Goal: Task Accomplishment & Management: Complete application form

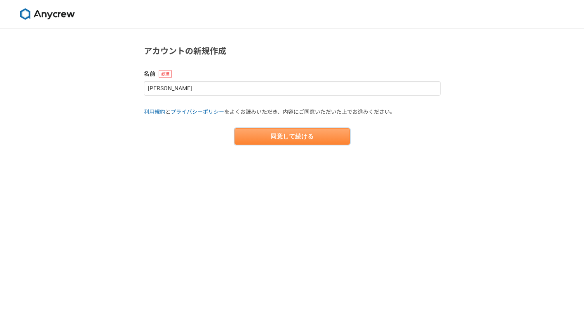
click at [295, 142] on button "同意して続ける" at bounding box center [292, 136] width 115 height 16
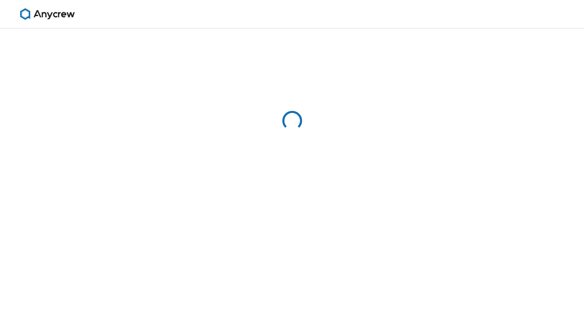
select select "13"
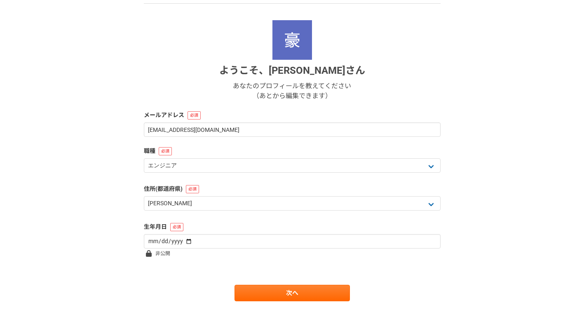
scroll to position [92, 0]
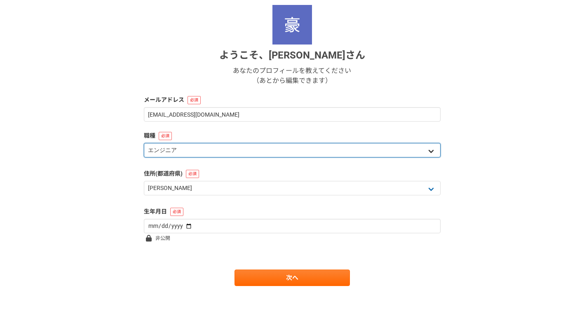
click at [217, 153] on select "エンジニア デザイナー ライター 営業 マーケティング 企画・事業開発 バックオフィス その他" at bounding box center [292, 150] width 297 height 14
select select "8"
click at [144, 143] on select "エンジニア デザイナー ライター 営業 マーケティング 企画・事業開発 バックオフィス その他" at bounding box center [292, 150] width 297 height 14
click at [276, 154] on select "エンジニア デザイナー ライター 営業 マーケティング 企画・事業開発 バックオフィス その他" at bounding box center [292, 150] width 297 height 14
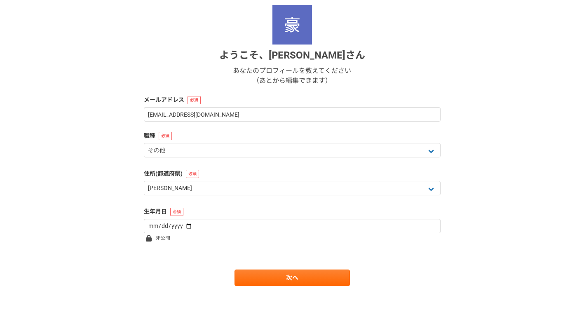
click at [109, 225] on div "1 2 3 4 5 6 基本情報 ようこそ、 [PERSON_NAME] あなたのプロフィールを教えてください （あとから編集できます） メールアドレス [E…" at bounding box center [292, 127] width 584 height 383
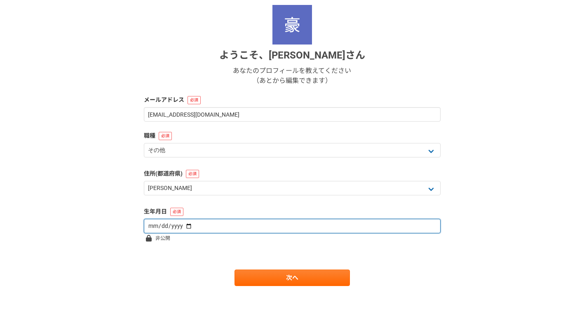
click at [198, 224] on input "date" at bounding box center [292, 226] width 297 height 14
type input "[DATE]"
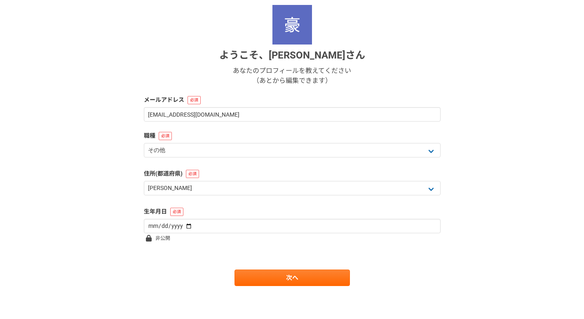
click at [115, 229] on div "1 2 3 4 5 6 基本情報 ようこそ、 [PERSON_NAME] あなたのプロフィールを教えてください （あとから編集できます） メールアドレス [E…" at bounding box center [292, 127] width 584 height 383
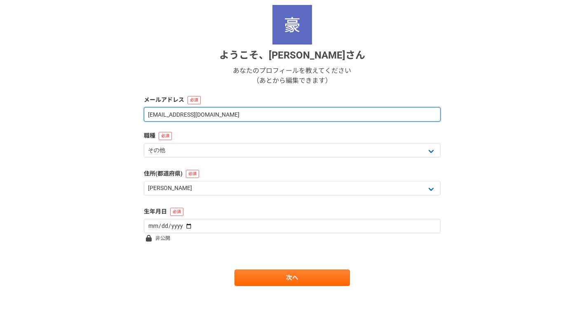
click at [181, 116] on input "[EMAIL_ADDRESS][DOMAIN_NAME]" at bounding box center [292, 114] width 297 height 14
click at [159, 113] on input "[EMAIL_ADDRESS][DOMAIN_NAME]" at bounding box center [292, 114] width 297 height 14
type input "[EMAIL_ADDRESS][DOMAIN_NAME]"
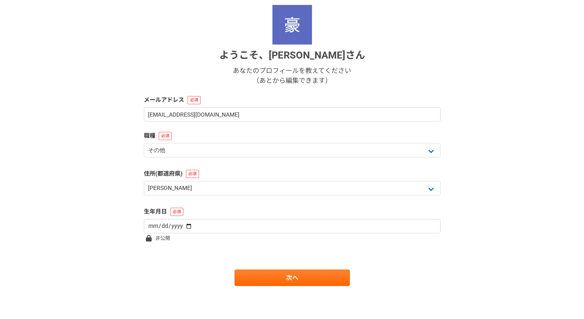
click at [76, 148] on div "1 2 3 4 5 6 基本情報 ようこそ、 [PERSON_NAME] あなたのプロフィールを教えてください （あとから編集できます） メールアドレス [E…" at bounding box center [292, 127] width 584 height 383
click at [334, 273] on link "次へ" at bounding box center [292, 278] width 115 height 16
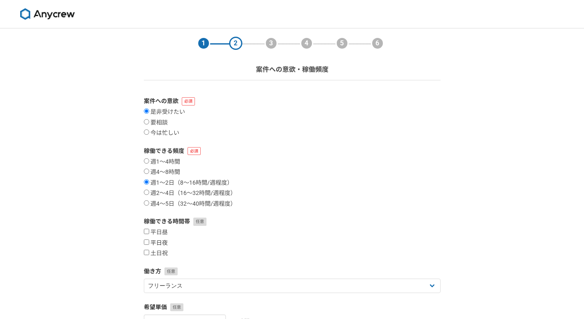
click at [146, 243] on input "平日夜" at bounding box center [146, 242] width 5 height 5
checkbox input "true"
click at [146, 251] on input "土日祝" at bounding box center [146, 252] width 5 height 5
checkbox input "true"
click at [71, 280] on div "1 2 3 4 5 6 案件への意欲・稼働頻度 案件への意欲 是非受けたい 要相談 今は忙しい 稼働できる頻度 週1〜4時間 週4〜8時間 週1〜2日（8〜1…" at bounding box center [292, 246] width 584 height 436
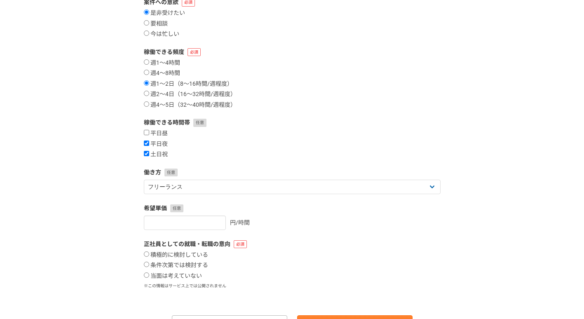
scroll to position [145, 0]
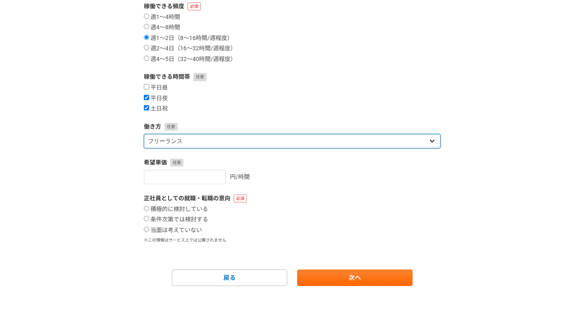
click at [279, 142] on select "フリーランス 副業 その他" at bounding box center [292, 141] width 297 height 14
select select "sidejob"
click at [144, 134] on select "フリーランス 副業 その他" at bounding box center [292, 141] width 297 height 14
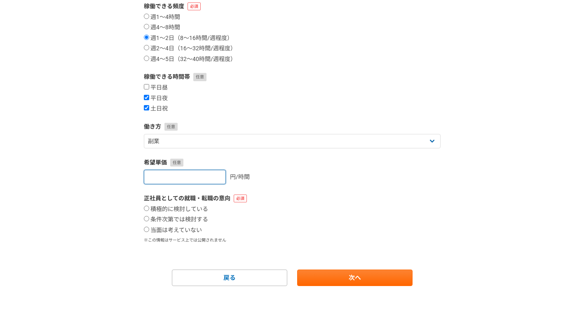
click at [192, 177] on input "number" at bounding box center [185, 177] width 82 height 14
type input "1"
click at [78, 207] on div "1 2 3 4 5 6 案件への意欲・稼働頻度 案件への意欲 是非受けたい 要相談 今は忙しい 稼働できる頻度 週1〜4時間 週4〜8時間 週1〜2日（8〜1…" at bounding box center [292, 102] width 584 height 436
click at [146, 217] on input "条件次第では検討する" at bounding box center [146, 218] width 5 height 5
radio input "true"
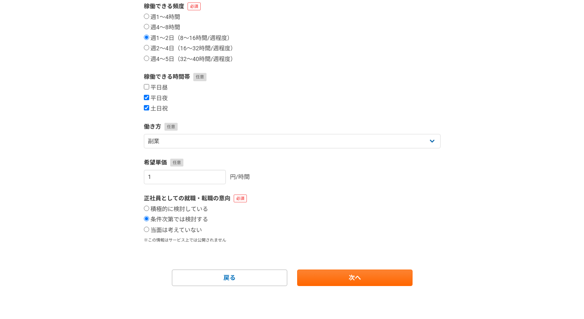
click at [454, 223] on div "1 2 3 4 5 6 案件への意欲・稼働頻度 案件への意欲 是非受けたい 要相談 今は忙しい 稼働できる頻度 週1〜4時間 週4〜8時間 週1〜2日（8〜1…" at bounding box center [292, 102] width 584 height 436
click at [345, 277] on link "次へ" at bounding box center [354, 278] width 115 height 16
select select
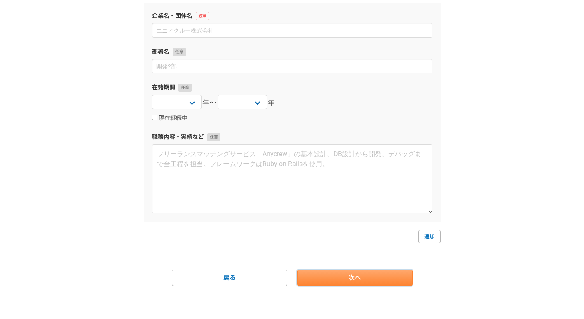
scroll to position [0, 0]
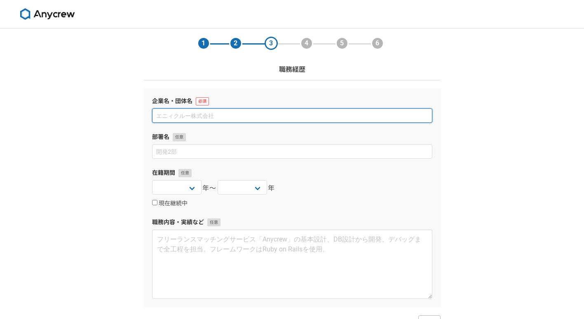
click at [232, 119] on input at bounding box center [292, 115] width 280 height 14
type input "AlixPartners Asia LLC"
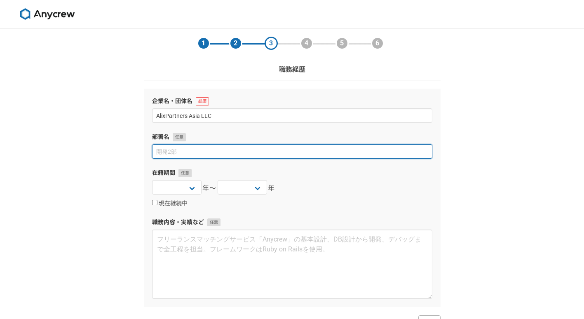
click at [207, 148] on input at bounding box center [292, 151] width 280 height 14
type input "k"
type input "コンサルティング"
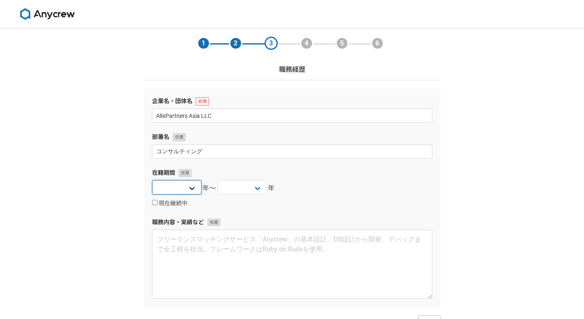
click at [191, 191] on select "2025 2024 2023 2022 2021 2020 2019 2018 2017 2016 2015 2014 2013 2012 2011 2010…" at bounding box center [176, 187] width 49 height 14
select select "2022"
click at [152, 180] on select "2025 2024 2023 2022 2021 2020 2019 2018 2017 2016 2015 2014 2013 2012 2011 2010…" at bounding box center [176, 187] width 49 height 14
click at [254, 187] on select "2025 2024 2023 2022 2021 2020 2019 2018 2017 2016 2015 2014 2013 2012 2011 2010…" at bounding box center [242, 187] width 49 height 14
select select "2025"
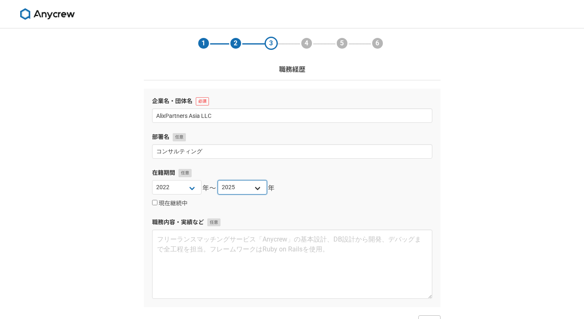
click at [218, 180] on select "2025 2024 2023 2022 2021 2020 2019 2018 2017 2016 2015 2014 2013 2012 2011 2010…" at bounding box center [242, 187] width 49 height 14
click at [153, 201] on input "現在継続中" at bounding box center [154, 202] width 5 height 5
checkbox input "true"
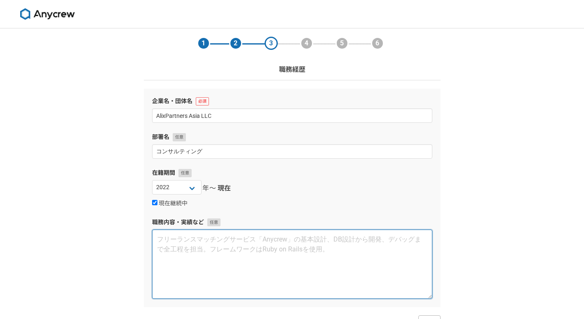
click at [218, 246] on textarea at bounding box center [292, 264] width 280 height 69
click at [267, 255] on textarea at bounding box center [292, 264] width 280 height 69
paste textarea "キャリアを通じて一貫して、M&Aをはじめとする顧客企業における変革をコンサルタントとして支援。KPMGにおいては特にPMI支援として買収後のオペレーショナル統…"
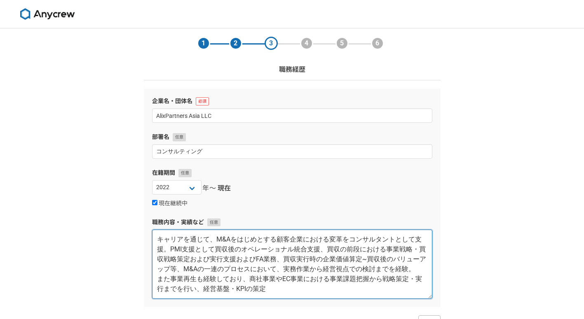
scroll to position [10, 0]
type textarea "キャリアを通じて、M&Aをはじめとする顧客企業における変革をコンサルタントとして支援。PMI支援として買収後のオペレーショナル統合支援、買収の前段における事業…"
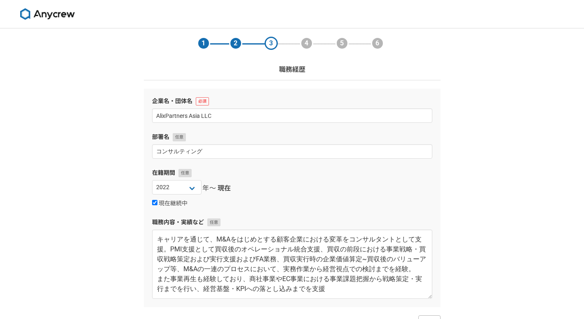
click at [490, 196] on div "1 2 3 4 5 6 職務経歴 企業名・団体名 AlixPartners Asia LLC 部署名 コンサルティング 在籍期間 [DATE] [DATE] …" at bounding box center [292, 216] width 584 height 376
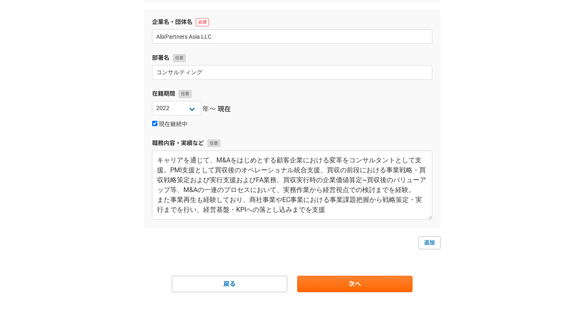
scroll to position [85, 0]
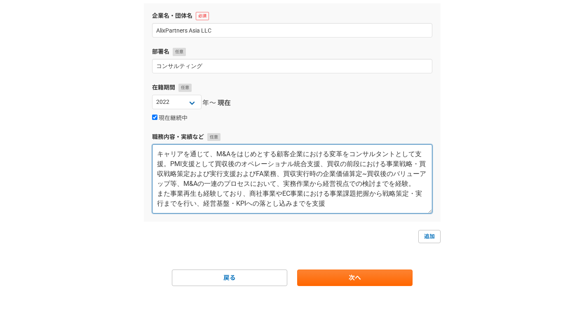
click at [346, 198] on textarea "キャリアを通じて、M&Aをはじめとする顧客企業における変革をコンサルタントとして支援。PMI支援として買収後のオペレーショナル統合支援、買収の前段における事業…" at bounding box center [292, 178] width 280 height 69
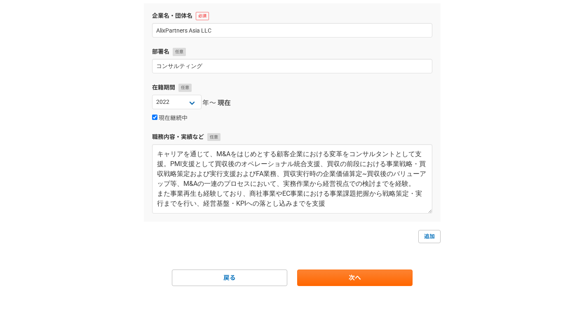
click at [542, 223] on div "1 2 3 4 5 6 職務経歴 企業名・団体名 AlixPartners Asia LLC 部署名 コンサルティング 在籍期間 [DATE] [DATE] …" at bounding box center [292, 131] width 584 height 376
click at [352, 280] on link "次へ" at bounding box center [354, 278] width 115 height 16
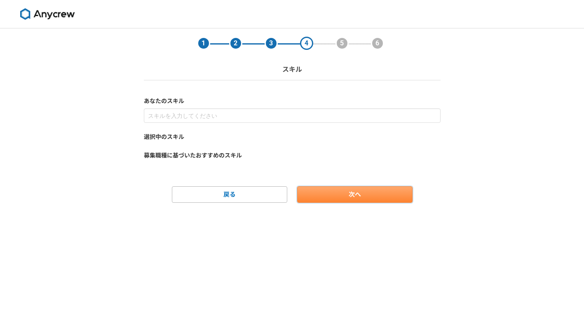
scroll to position [0, 0]
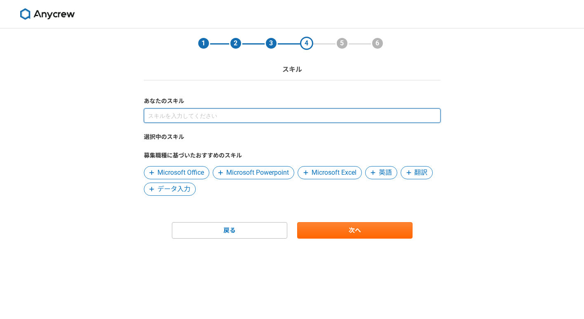
click at [281, 115] on input at bounding box center [292, 115] width 297 height 14
type input "け"
type input "じ"
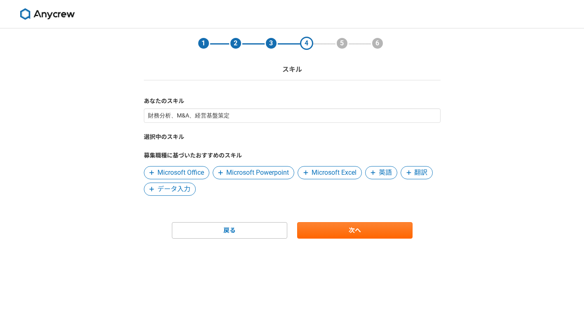
click at [186, 172] on span "Microsoft Office" at bounding box center [181, 173] width 47 height 10
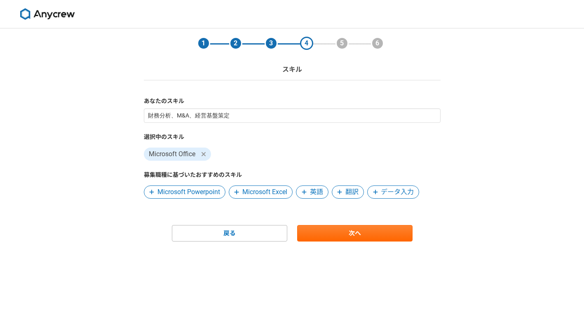
click at [202, 195] on span "Microsoft Powerpoint" at bounding box center [189, 192] width 63 height 10
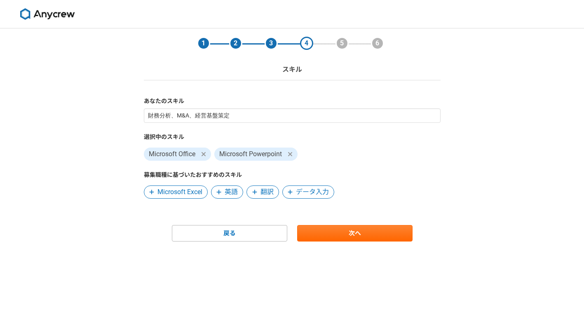
click at [192, 194] on span "Microsoft Excel" at bounding box center [180, 192] width 45 height 10
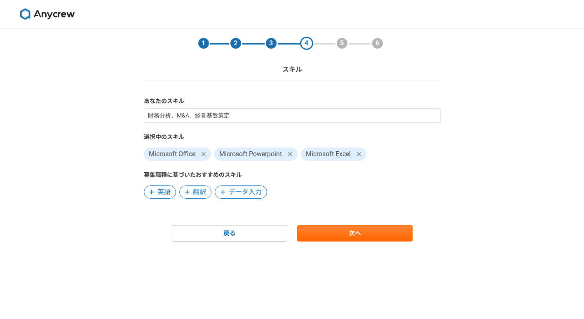
click at [164, 193] on span "英語" at bounding box center [164, 192] width 13 height 10
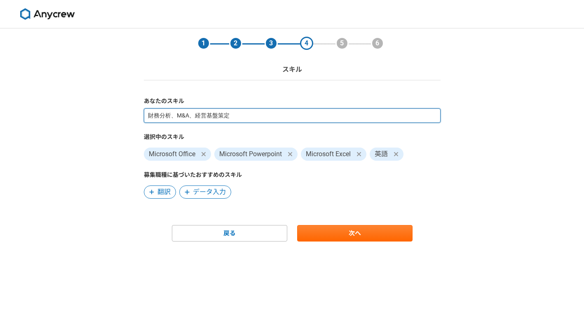
click at [289, 117] on input "財務分析、M&A、経営基盤策定" at bounding box center [292, 115] width 297 height 14
type input "戦略策定、財務分析、M&A関連、経営基盤策定"
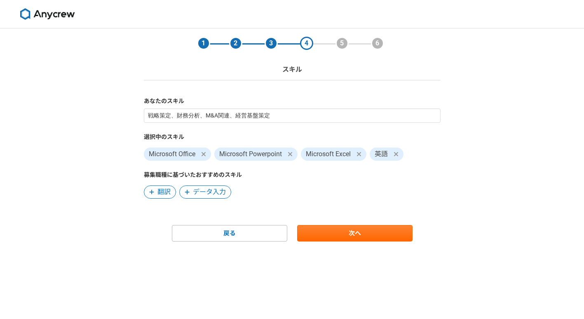
click at [473, 175] on div "1 2 3 4 5 6 スキル あなたのスキル 戦略策定、財務分析、M&A関連、経営基盤策定 選択中のスキル Microsoft Office Microso…" at bounding box center [292, 173] width 584 height 291
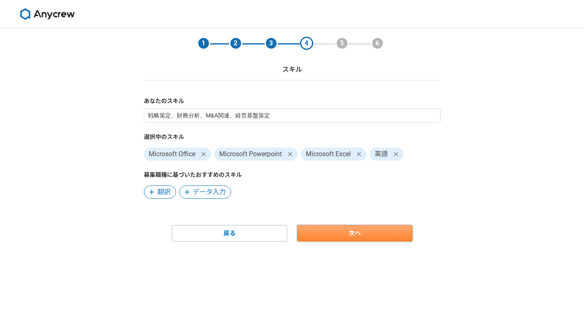
click at [375, 240] on link "次へ" at bounding box center [354, 233] width 115 height 16
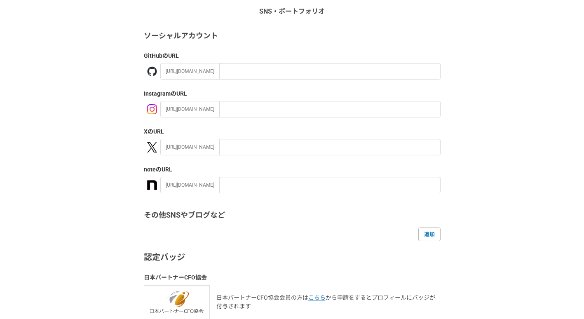
scroll to position [134, 0]
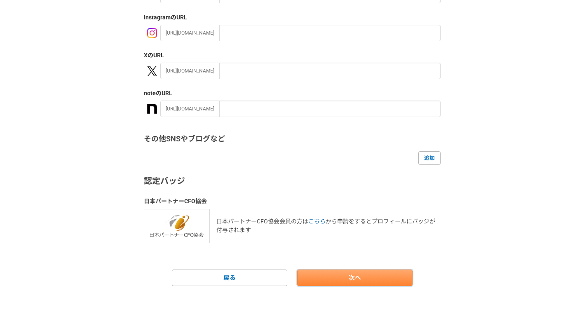
click at [365, 278] on link "次へ" at bounding box center [354, 278] width 115 height 16
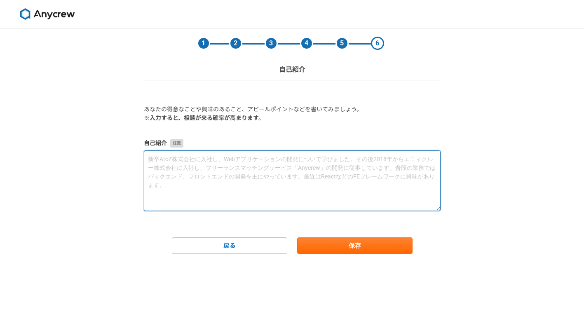
click at [346, 181] on textarea at bounding box center [292, 181] width 297 height 61
type textarea "し"
paste textarea "ベンチャー"
click at [228, 166] on textarea "新卒ではの統計解析を行うベンチャー企業に入社。 その後、KPMG、" at bounding box center [292, 181] width 297 height 61
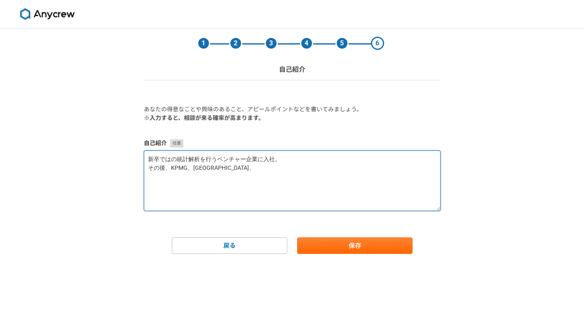
click at [228, 166] on textarea "新卒ではの統計解析を行うベンチャー企業に入社。 その後、KPMG、[GEOGRAPHIC_DATA]、" at bounding box center [292, 181] width 297 height 61
type textarea "新卒ではの統計解析を行うベンチャー企業に入社。 その後、KPMG、Parthenon、AlixPartnersにおいてM&A・事業再生に関連する案件に関与"
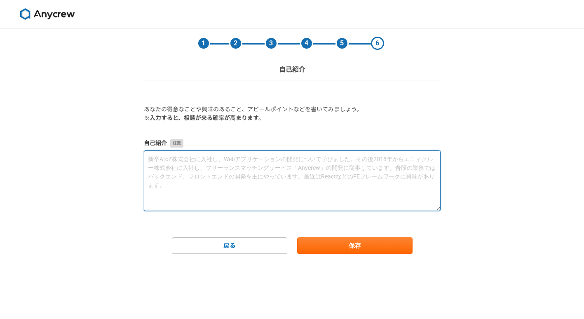
paste textarea "新卒ではの統計解析を行うベンチャー企業に入社。 その後、KPMG、Parthenon、AlixPartnersにおいてM&A・事業再生に関連する案件に関与"
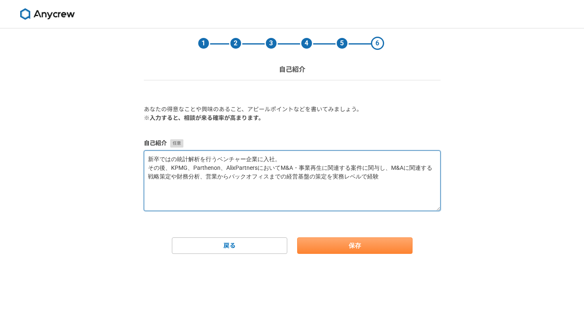
type textarea "新卒ではの統計解析を行うベンチャー企業に入社。 その後、KPMG、Parthenon、AlixPartnersにおいてM&A・事業再生に関連する案件に関与し、…"
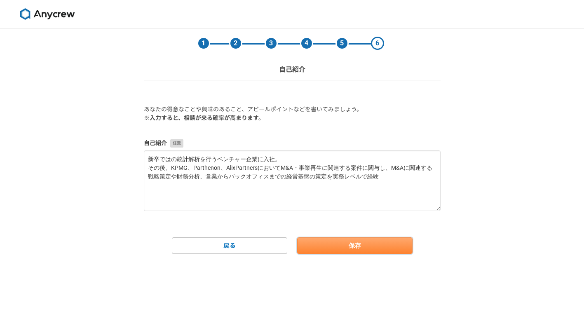
click at [390, 243] on button "保存" at bounding box center [354, 246] width 115 height 16
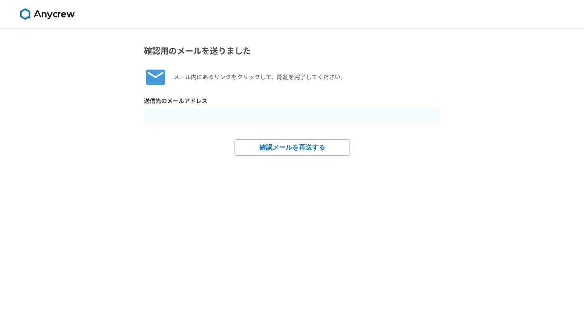
click at [52, 16] on img at bounding box center [47, 14] width 62 height 12
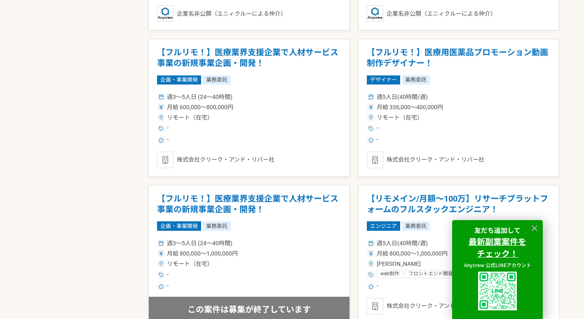
scroll to position [1400, 0]
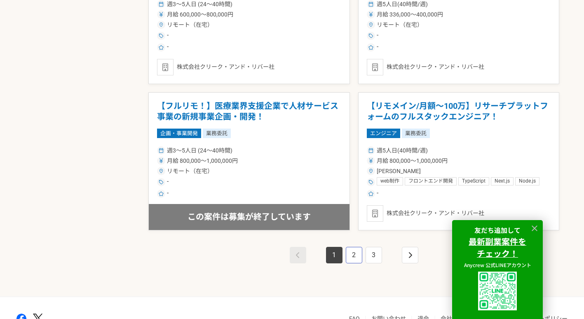
click at [358, 253] on link "2" at bounding box center [354, 255] width 16 height 16
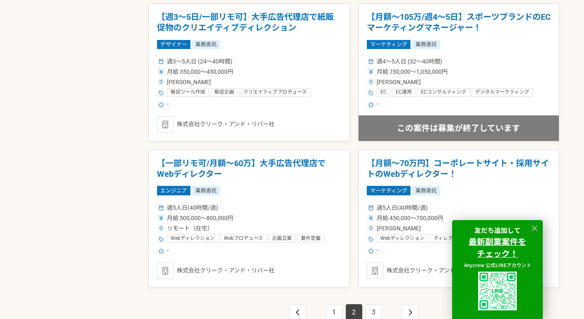
scroll to position [1353, 0]
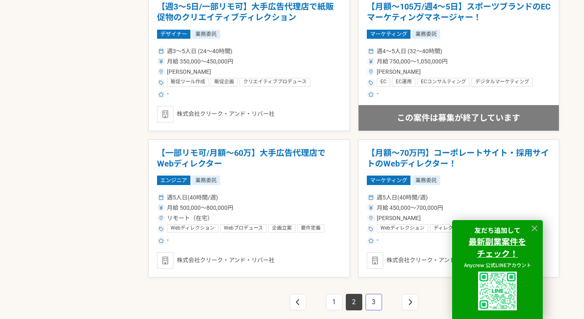
click at [374, 304] on link "3" at bounding box center [374, 302] width 16 height 16
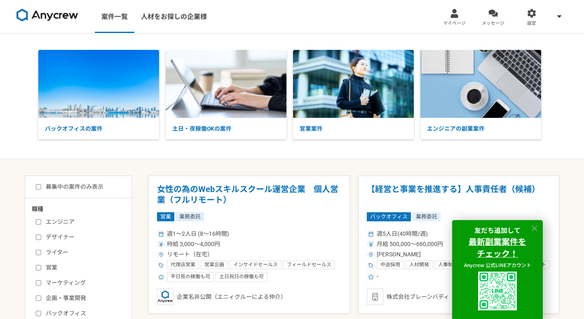
click at [535, 229] on icon at bounding box center [534, 228] width 9 height 9
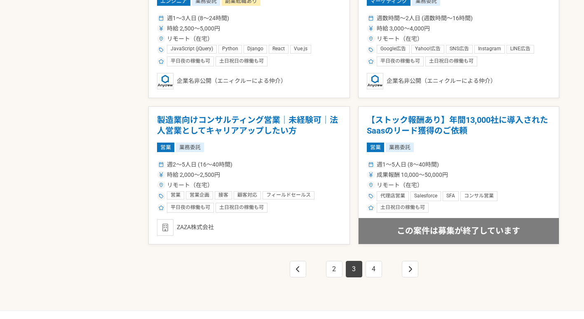
scroll to position [1449, 0]
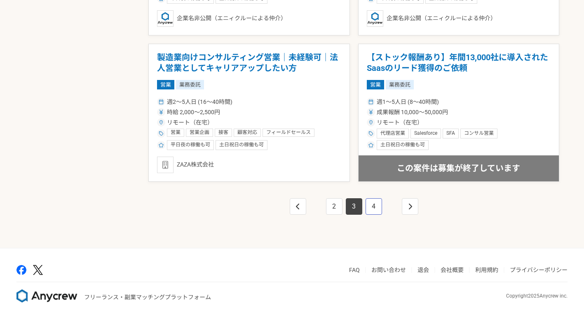
click at [377, 201] on link "4" at bounding box center [374, 206] width 16 height 16
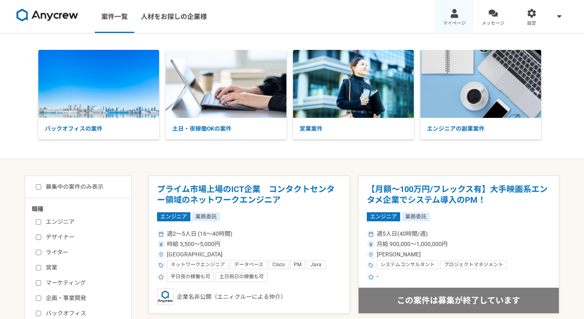
click at [450, 16] on link "マイページ" at bounding box center [455, 16] width 39 height 33
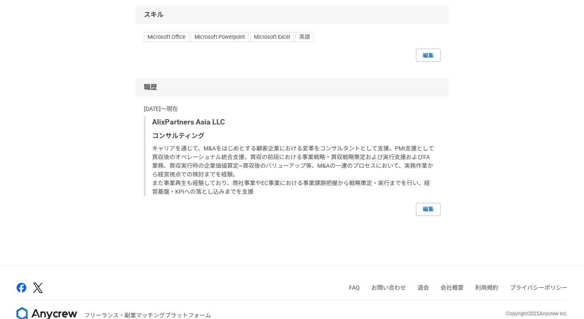
scroll to position [464, 0]
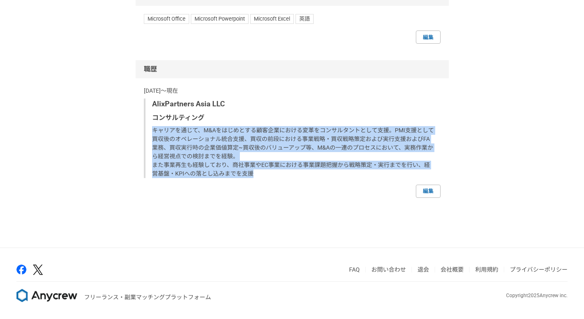
drag, startPoint x: 263, startPoint y: 174, endPoint x: 153, endPoint y: 128, distance: 119.3
click at [153, 128] on p "キャリアを通じて、M&Aをはじめとする顧客企業における変革をコンサルタントとして支援。PMI支援として買収後のオペレーショナル統合支援、買収の前段における事業…" at bounding box center [293, 152] width 282 height 52
copy p "キャリアを通じて、M&Aをはじめとする顧客企業における変革をコンサルタントとして支援。PMI支援として買収後のオペレーショナル統合支援、買収の前段における事業…"
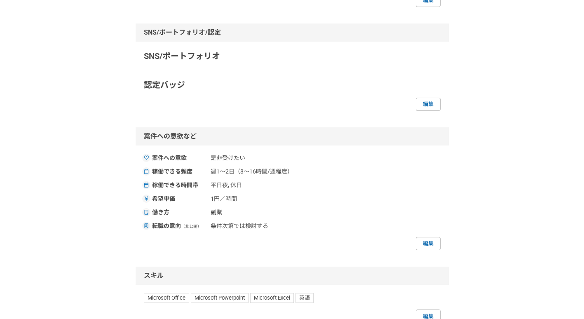
scroll to position [0, 0]
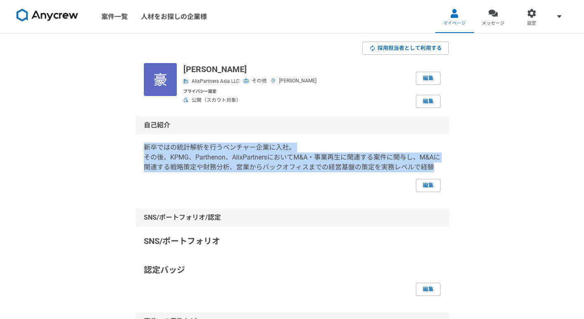
drag, startPoint x: 441, startPoint y: 167, endPoint x: 135, endPoint y: 149, distance: 306.1
click at [136, 149] on div "自己紹介 新卒ではの統計解析を行うベンチャー企業に入社。 その後、KPMG、Parthenon、AlixPartnersにおいてM&A・事業再生に関連する案件…" at bounding box center [292, 154] width 313 height 76
copy p "新卒ではの統計解析を行うベンチャー企業に入社。 その後、KPMG、Parthenon、AlixPartnersにおいてM&A・事業再生に関連する案件に関与し、…"
drag, startPoint x: 438, startPoint y: 167, endPoint x: 141, endPoint y: 150, distance: 297.4
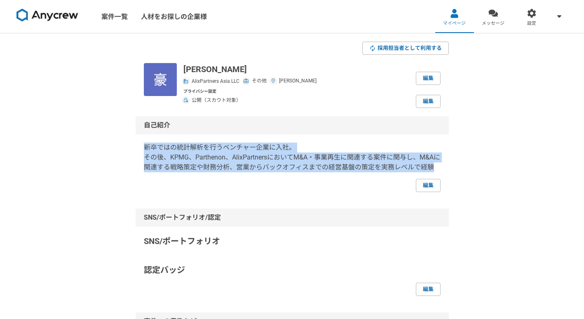
click at [141, 150] on div "自己紹介 新卒ではの統計解析を行うベンチャー企業に入社。 その後、KPMG、Parthenon、AlixPartnersにおいてM&A・事業再生に関連する案件…" at bounding box center [292, 154] width 313 height 76
copy p "新卒ではの統計解析を行うベンチャー企業に入社。 その後、KPMG、Parthenon、AlixPartnersにおいてM&A・事業再生に関連する案件に関与し、…"
